Goal: Task Accomplishment & Management: Manage account settings

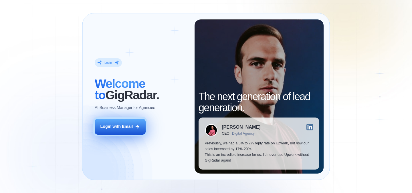
click at [119, 128] on div "Login with Email" at bounding box center [116, 127] width 33 height 6
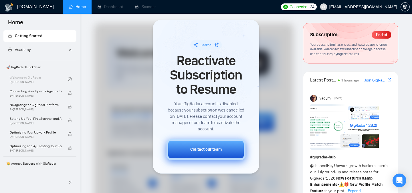
click at [208, 155] on button "Contact our team" at bounding box center [205, 149] width 79 height 21
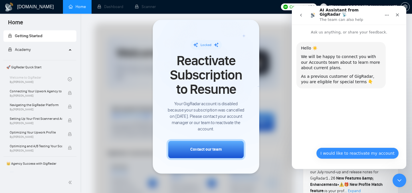
click at [360, 152] on button "I would like to reactivate my account" at bounding box center [357, 152] width 83 height 11
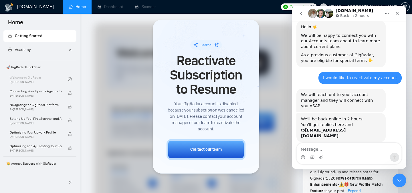
scroll to position [34, 0]
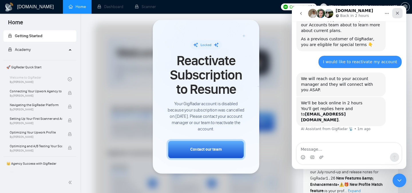
click at [396, 12] on icon "Close" at bounding box center [397, 13] width 3 height 3
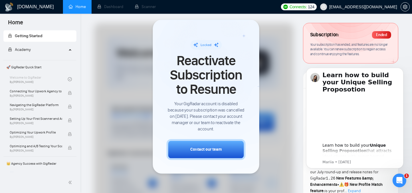
scroll to position [0, 0]
click at [296, 75] on div at bounding box center [206, 96] width 412 height 193
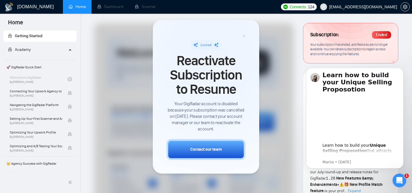
click at [382, 35] on div "Ended" at bounding box center [381, 34] width 19 height 7
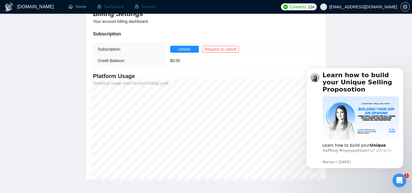
click at [355, 43] on main "Team Settings madhu.kv@mansys.co.in Preferences Subscription Members Integratio…" at bounding box center [205, 63] width 393 height 231
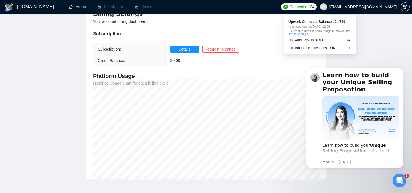
click at [306, 6] on span "Connects:" at bounding box center [297, 7] width 17 height 6
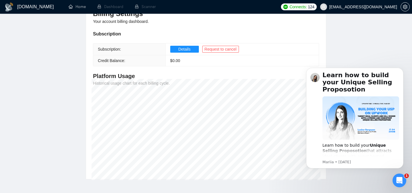
click at [391, 30] on main "Team Settings madhu.kv@mansys.co.in Preferences Subscription Members Integratio…" at bounding box center [205, 63] width 393 height 231
